Goal: Find contact information: Find contact information

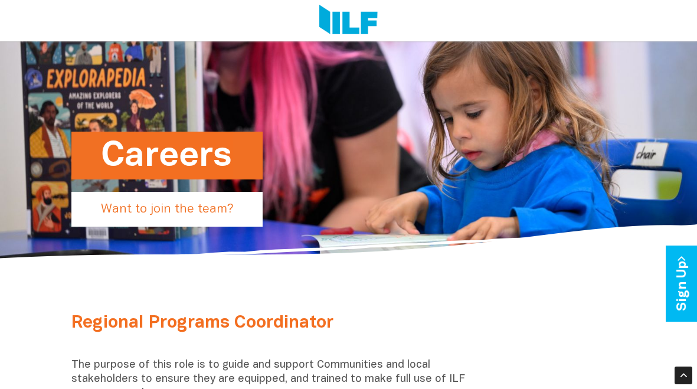
scroll to position [61, 0]
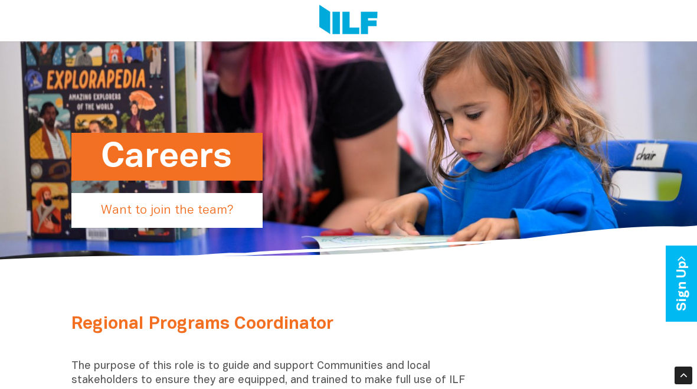
click at [230, 208] on p "Want to join the team?" at bounding box center [166, 210] width 191 height 35
click at [208, 213] on p "Want to join the team?" at bounding box center [166, 210] width 191 height 35
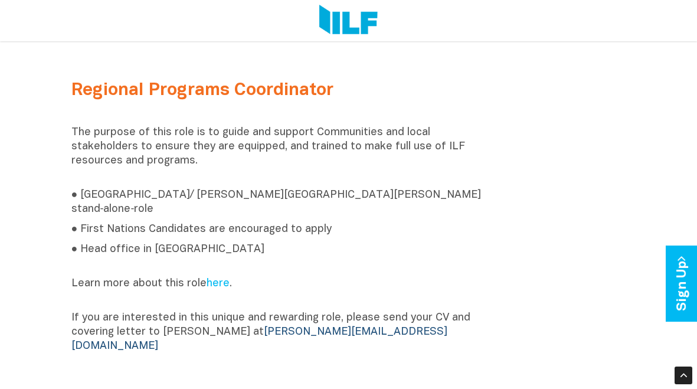
scroll to position [292, 0]
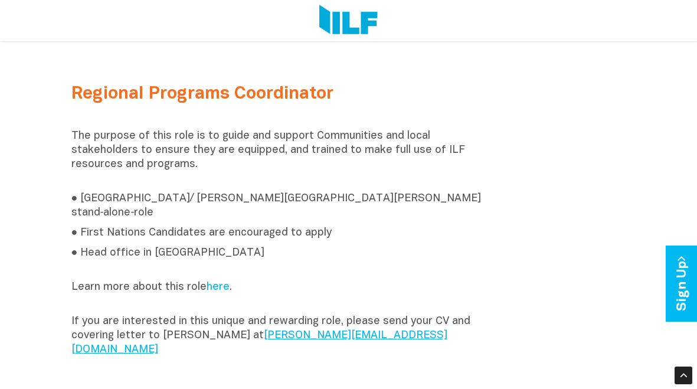
click at [331, 330] on link "[PERSON_NAME][EMAIL_ADDRESS][DOMAIN_NAME]" at bounding box center [259, 342] width 376 height 24
click at [289, 330] on link "[PERSON_NAME][EMAIL_ADDRESS][DOMAIN_NAME]" at bounding box center [259, 342] width 376 height 24
drag, startPoint x: 352, startPoint y: 323, endPoint x: 253, endPoint y: 322, distance: 98.5
click at [253, 322] on p "If you are interested in this unique and rewarding role, please send your CV an…" at bounding box center [277, 336] width 412 height 42
copy link "[PERSON_NAME][EMAIL_ADDRESS][DOMAIN_NAME]"
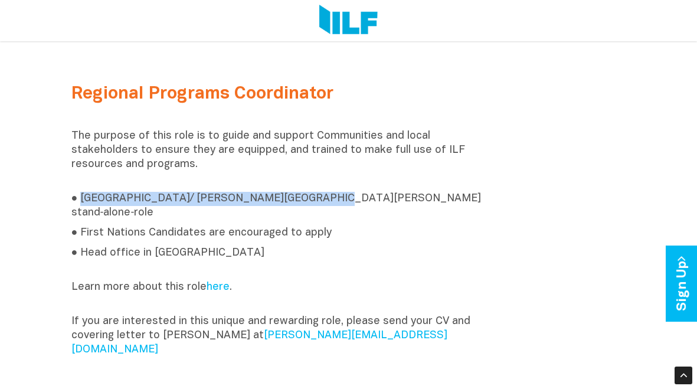
drag, startPoint x: 82, startPoint y: 198, endPoint x: 292, endPoint y: 198, distance: 209.5
click at [292, 198] on p "● Far North Queensland/ Torres Strait Island stand‑alone‑role" at bounding box center [277, 206] width 412 height 28
copy p "Far North Queensland/ Torres Strait Island"
